Goal: Find specific page/section: Find specific page/section

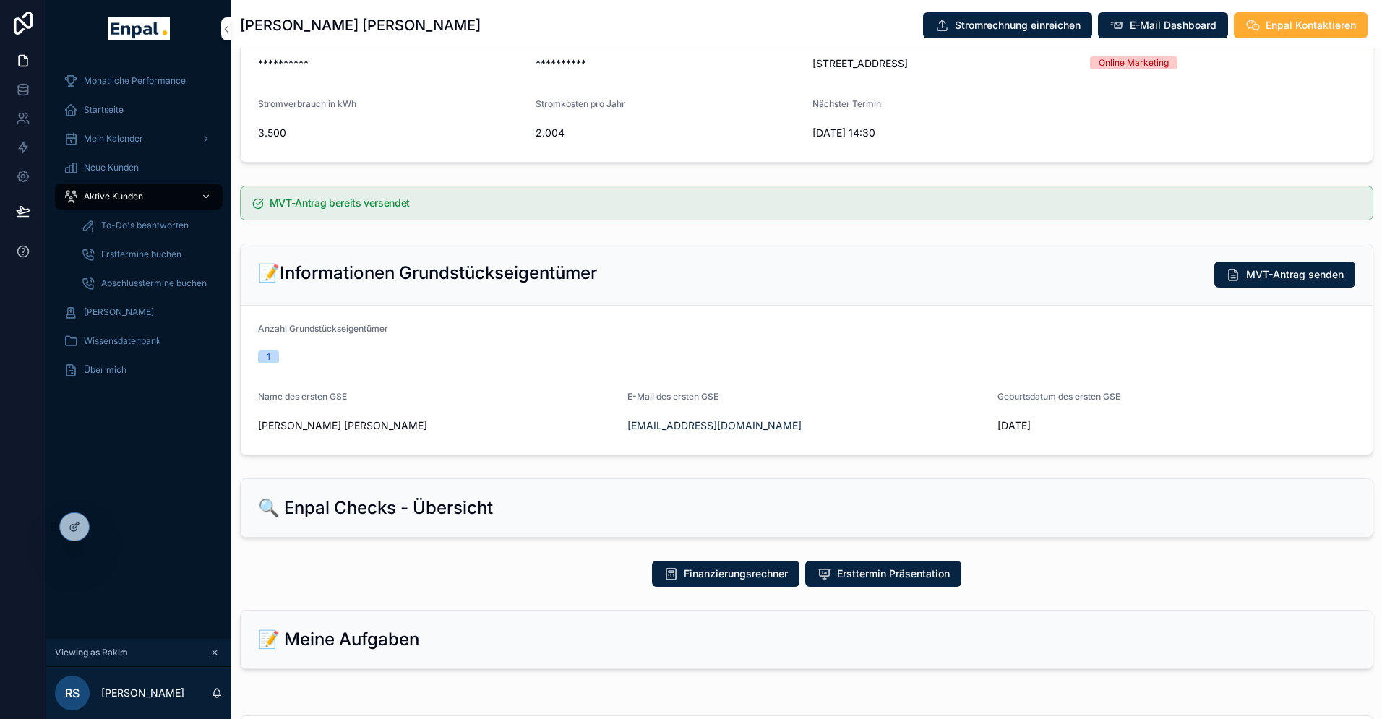
scroll to position [184, 0]
click at [105, 534] on div at bounding box center [106, 526] width 23 height 23
click at [109, 526] on icon at bounding box center [106, 527] width 12 height 12
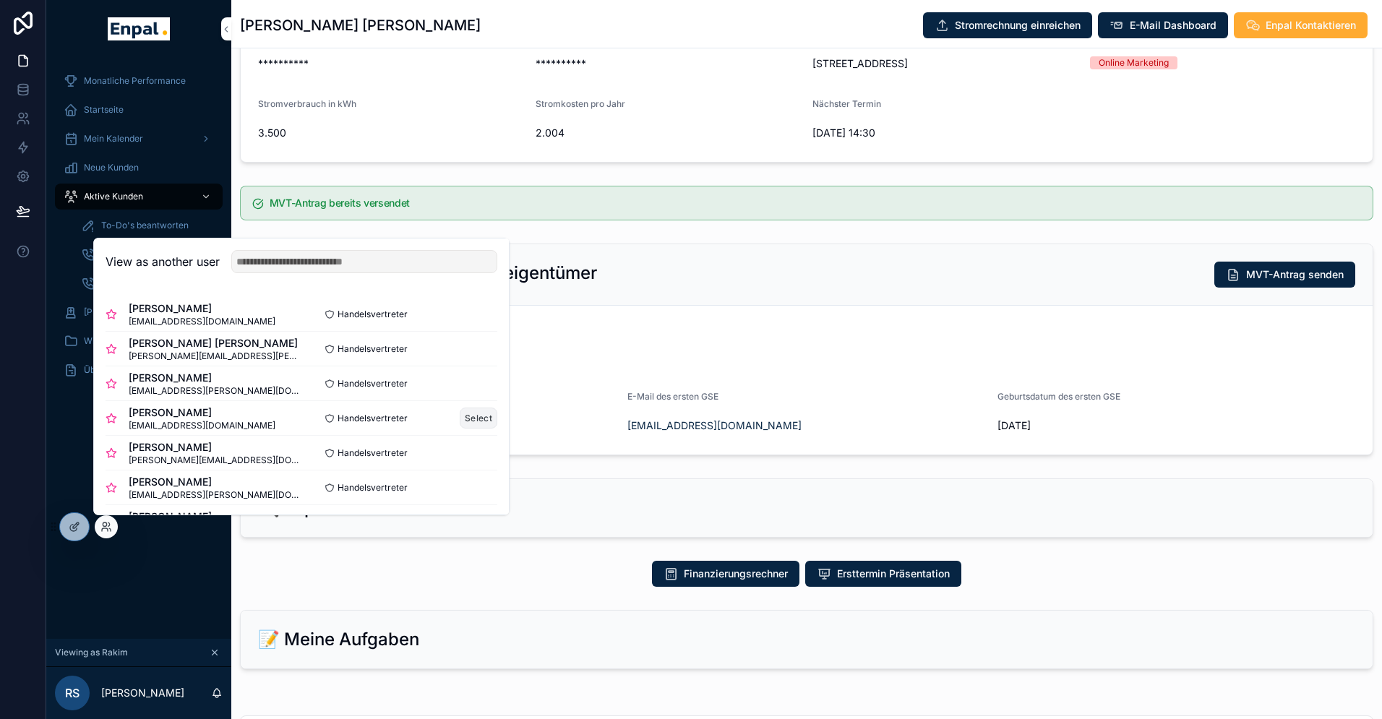
click at [467, 419] on button "Select" at bounding box center [479, 418] width 38 height 21
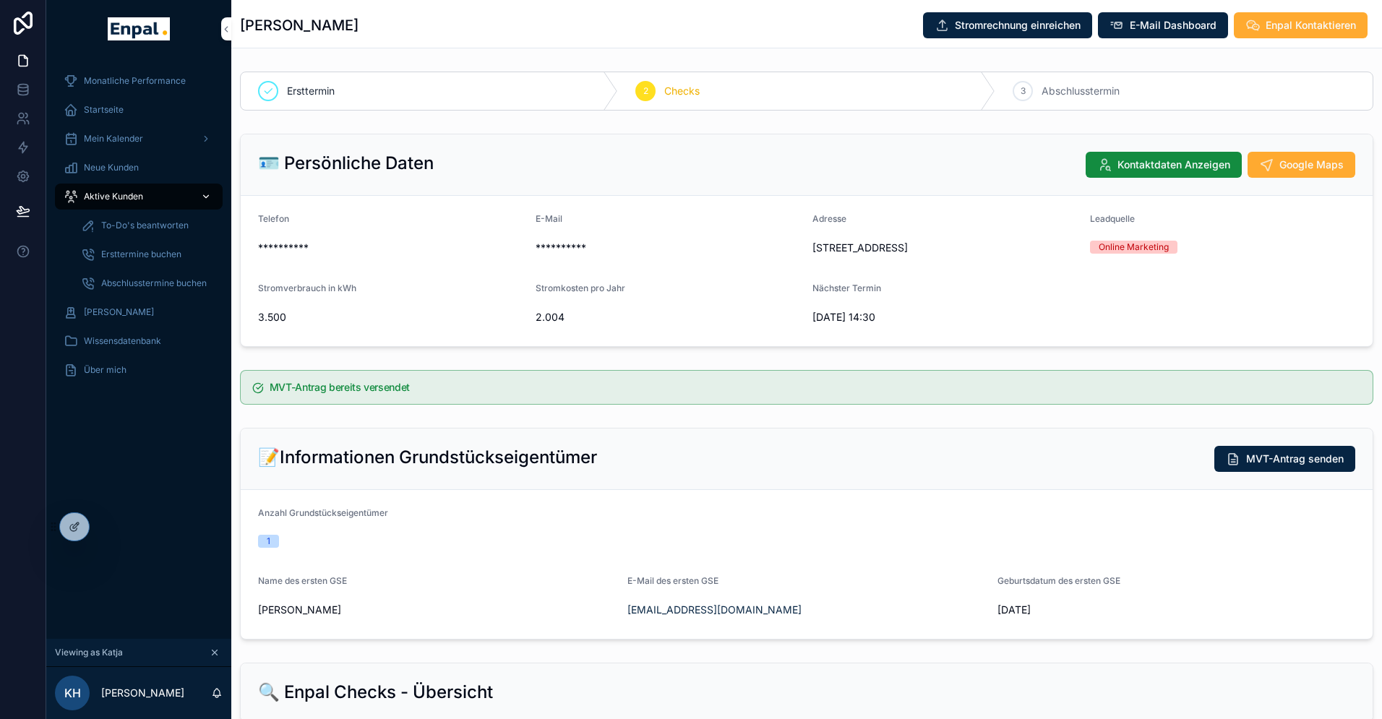
click at [115, 194] on span "Aktive Kunden" at bounding box center [113, 197] width 59 height 12
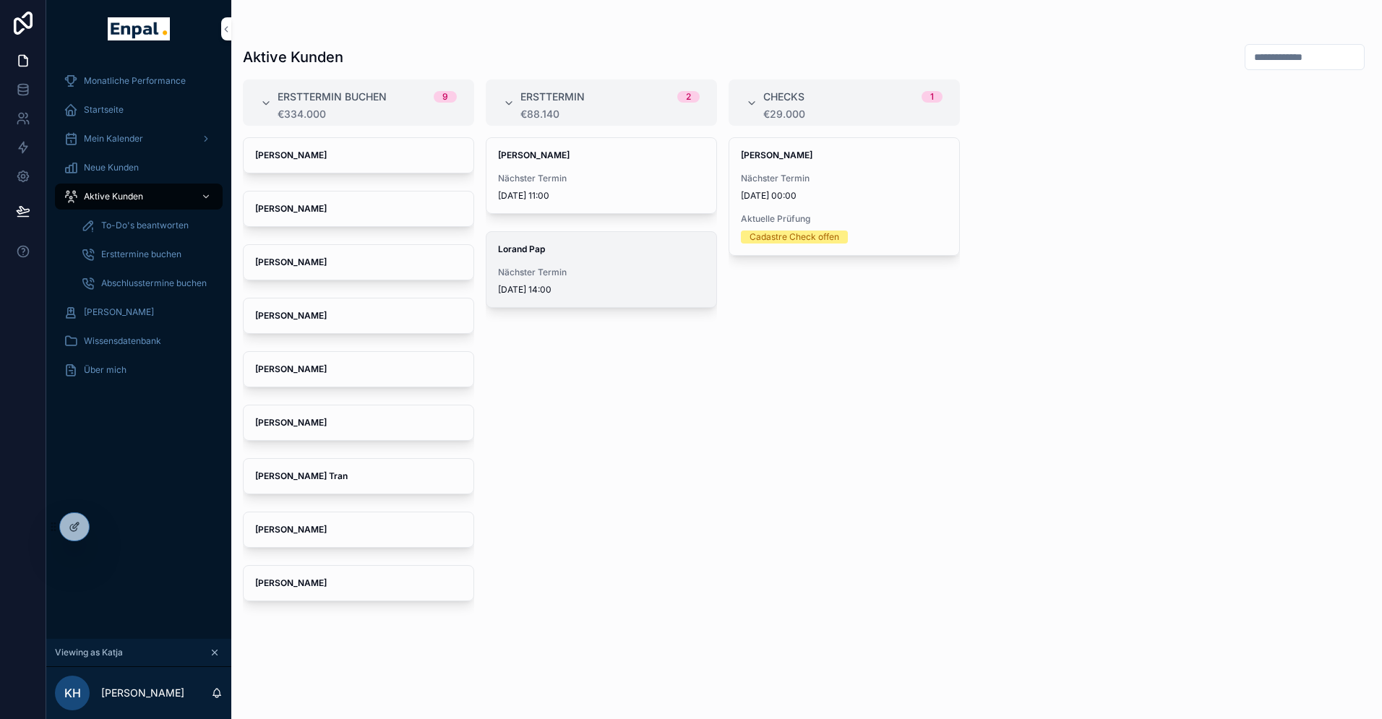
click at [525, 257] on div "Lorand Pap Nächster Termin 8.10.2025 14:00" at bounding box center [601, 269] width 230 height 75
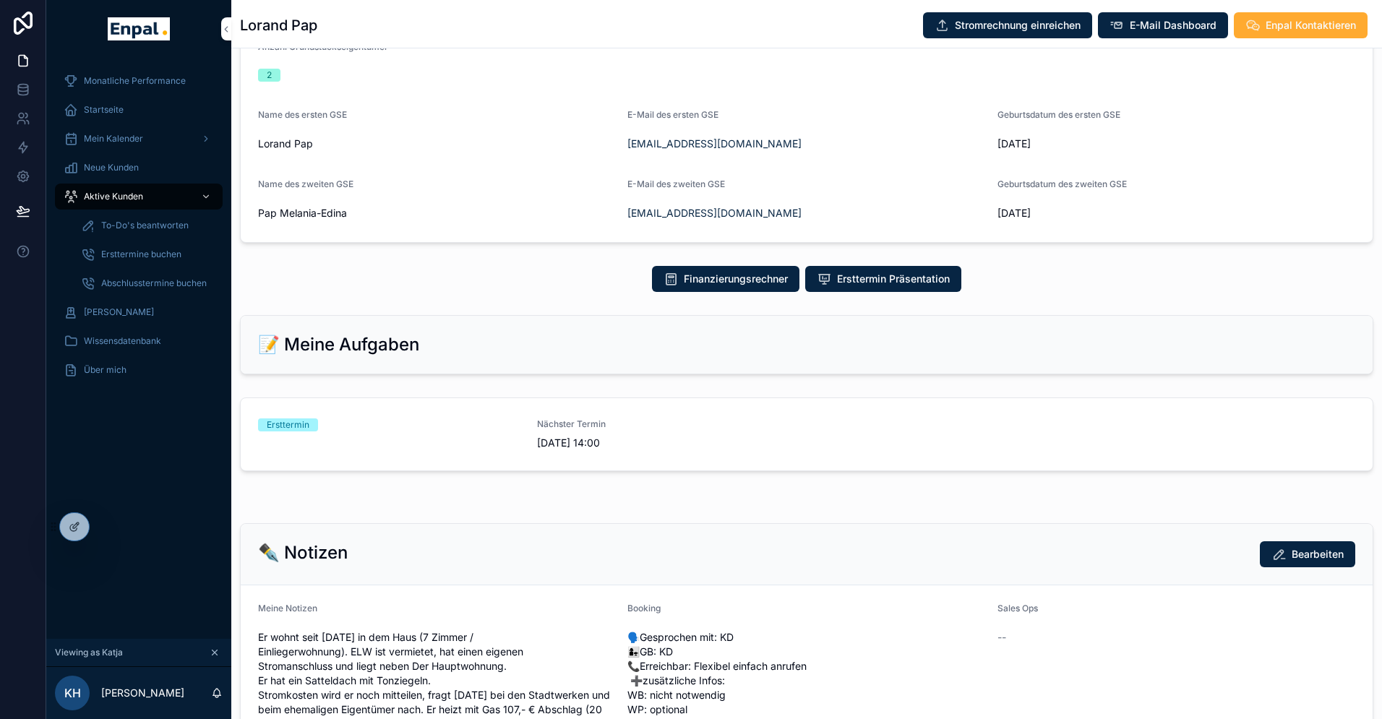
scroll to position [539, 0]
click at [107, 527] on icon at bounding box center [106, 527] width 12 height 12
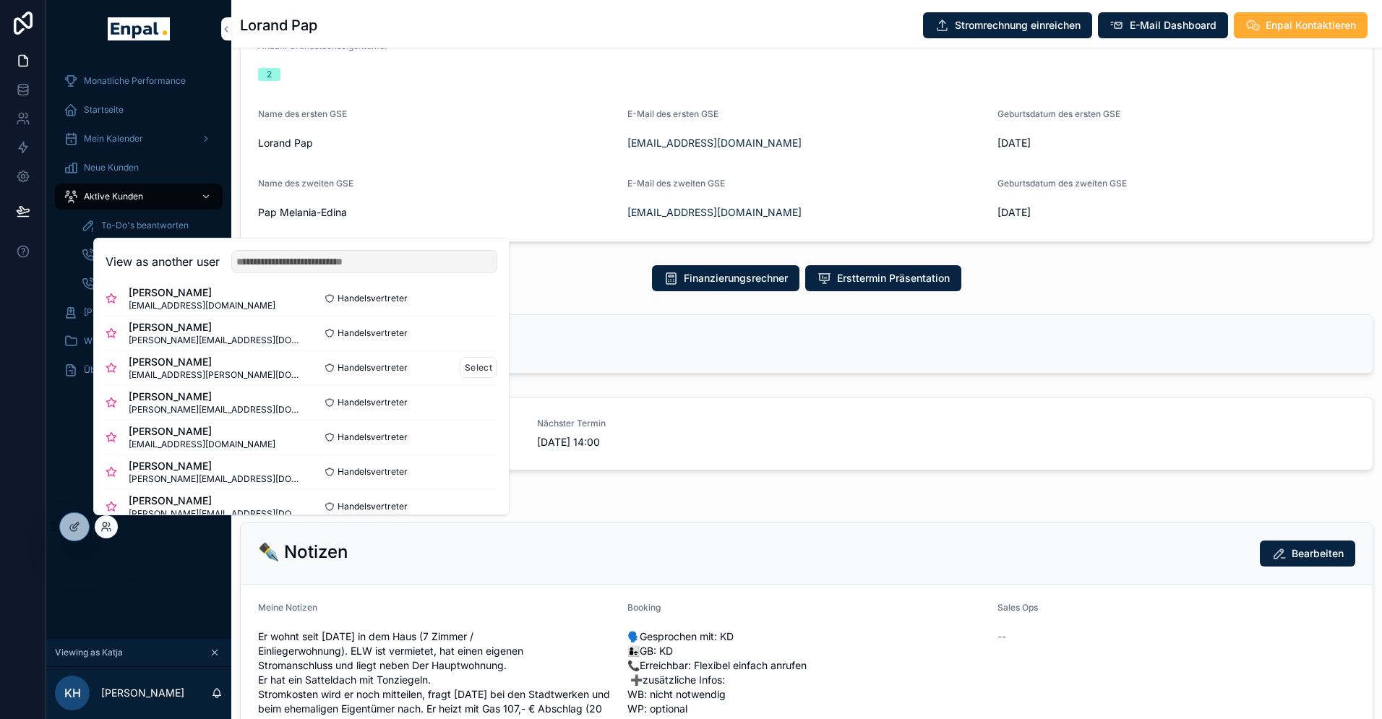
scroll to position [124, 0]
click at [480, 469] on button "Select" at bounding box center [479, 467] width 38 height 21
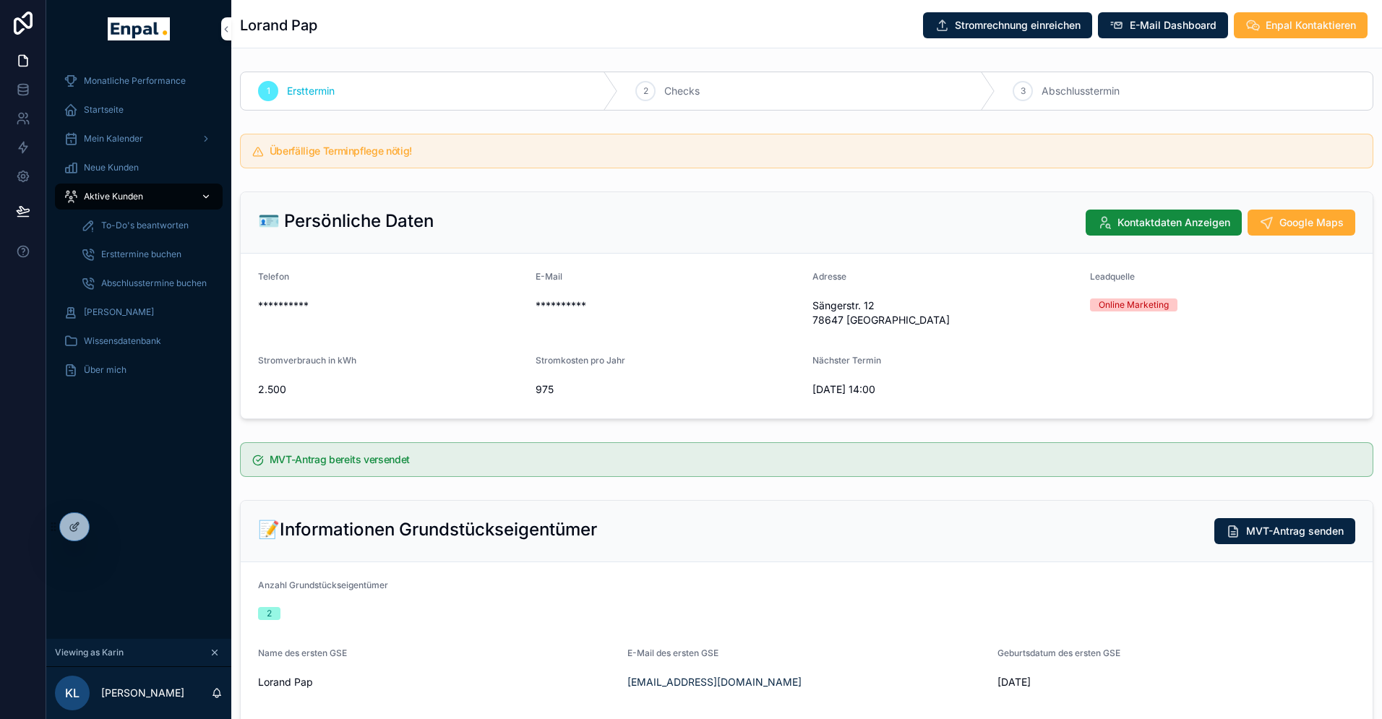
click at [137, 196] on span "Aktive Kunden" at bounding box center [113, 197] width 59 height 12
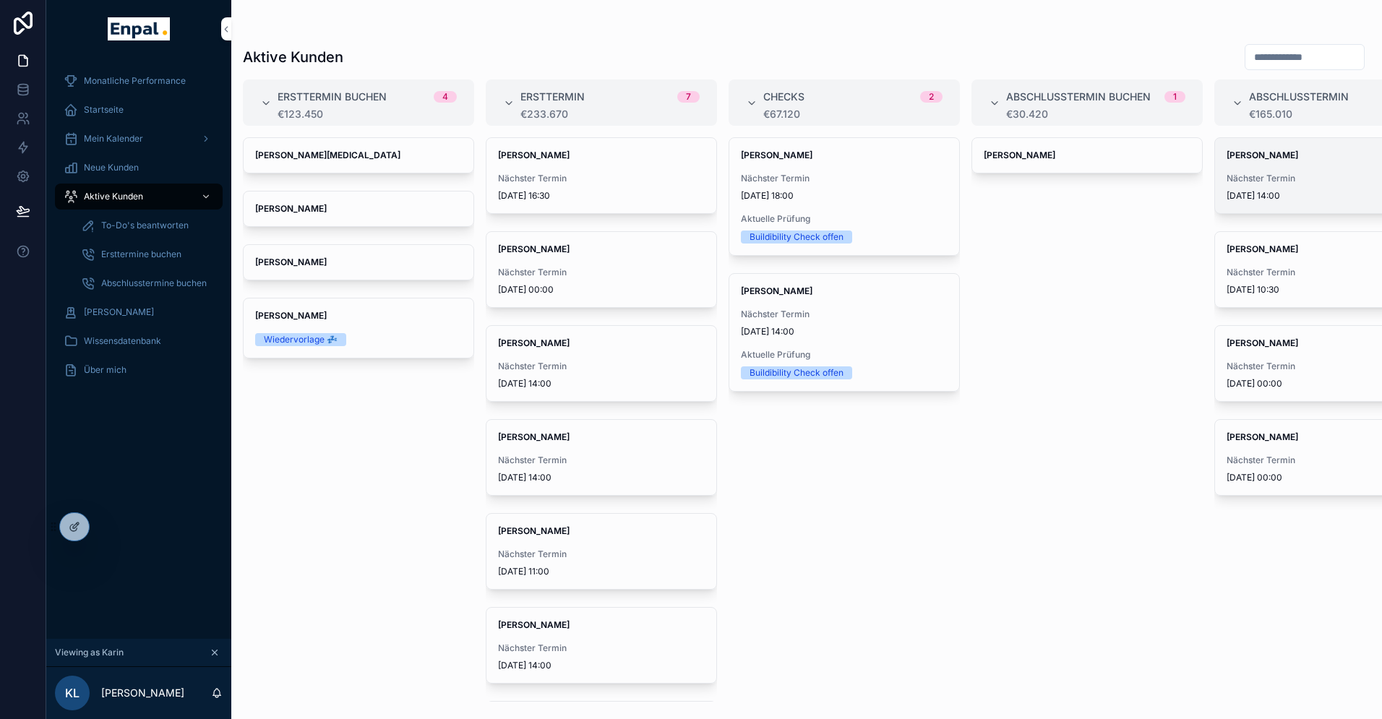
click at [1249, 168] on div "Deniz Dagtekin Nächster Termin 10.10.2025 14:00" at bounding box center [1330, 175] width 230 height 75
